Goal: Task Accomplishment & Management: Complete application form

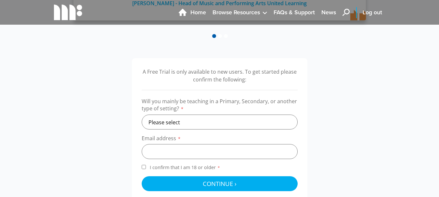
scroll to position [260, 0]
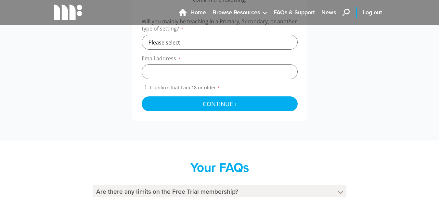
click at [143, 87] on input "I confirm that I am 18 or older *" at bounding box center [144, 87] width 4 height 4
checkbox input "true"
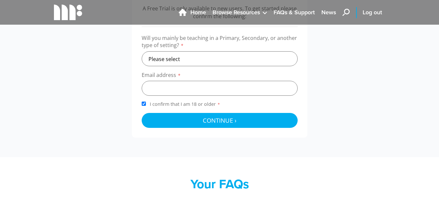
scroll to position [227, 0]
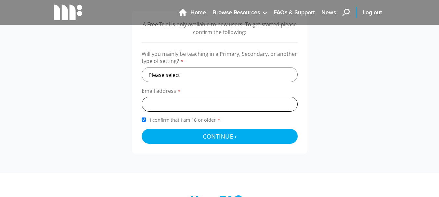
click at [184, 103] on input "email" at bounding box center [220, 104] width 156 height 15
type input "[EMAIL_ADDRESS][DOMAIN_NAME]"
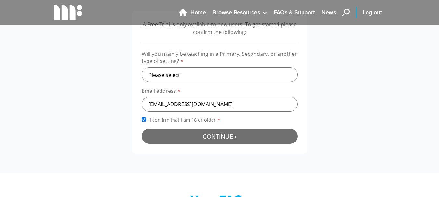
click at [224, 136] on span "Continue ›" at bounding box center [220, 136] width 34 height 8
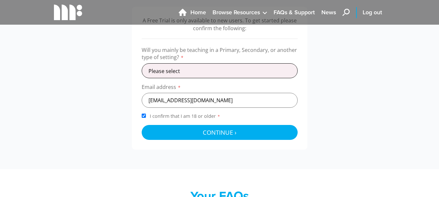
scroll to position [195, 0]
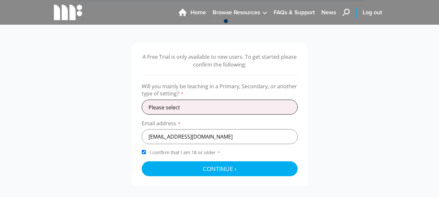
click at [175, 108] on select "Please select Primary Secondary Other" at bounding box center [220, 107] width 156 height 15
select select "secondary"
click at [142, 100] on select "Please select Primary Secondary Other" at bounding box center [220, 107] width 156 height 15
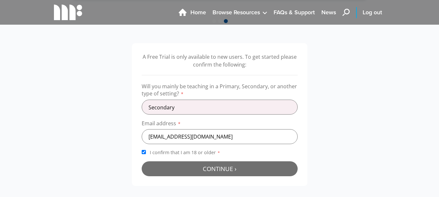
click at [213, 167] on span "Continue ›" at bounding box center [220, 169] width 34 height 8
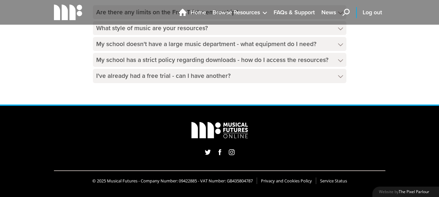
scroll to position [381, 0]
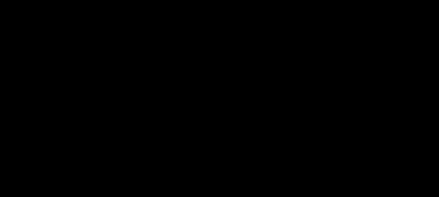
select select "secondary"
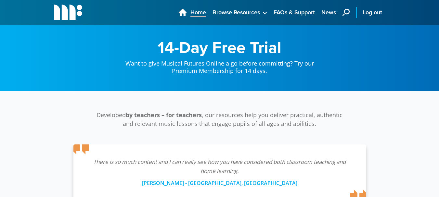
click at [196, 13] on span "Home" at bounding box center [198, 12] width 16 height 9
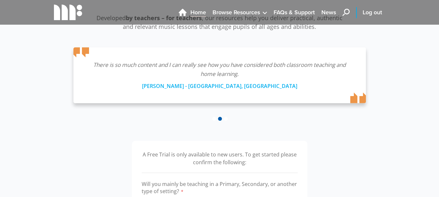
scroll to position [97, 0]
